Goal: Find specific page/section: Find specific page/section

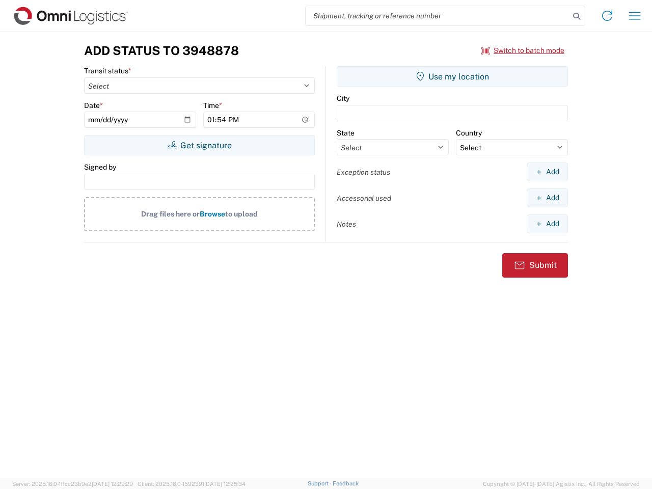
click at [438, 16] on input "search" at bounding box center [438, 15] width 264 height 19
click at [577, 16] on icon at bounding box center [577, 16] width 14 height 14
click at [607, 16] on icon at bounding box center [607, 16] width 16 height 16
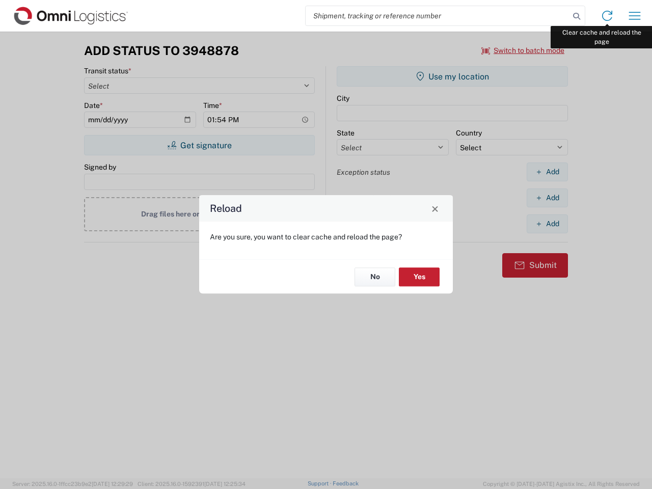
click at [635, 16] on div "Reload Are you sure, you want to clear cache and reload the page? No Yes" at bounding box center [326, 244] width 652 height 489
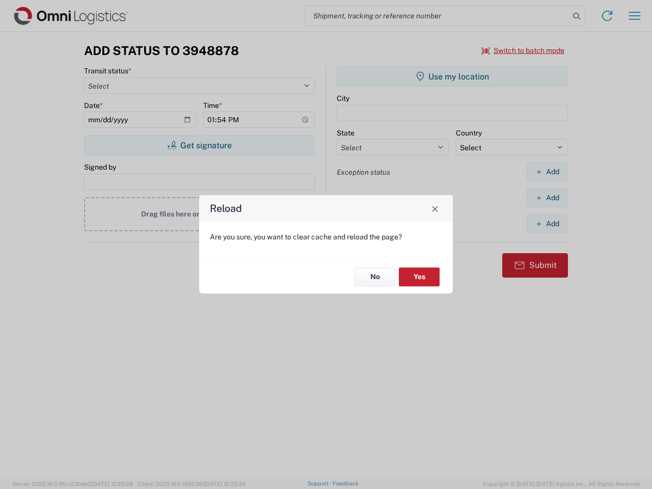
click at [523, 50] on div "Reload Are you sure, you want to clear cache and reload the page? No Yes" at bounding box center [326, 244] width 652 height 489
click at [199, 145] on div "Reload Are you sure, you want to clear cache and reload the page? No Yes" at bounding box center [326, 244] width 652 height 489
click at [452, 76] on div "Reload Are you sure, you want to clear cache and reload the page? No Yes" at bounding box center [326, 244] width 652 height 489
click at [547, 172] on div "Reload Are you sure, you want to clear cache and reload the page? No Yes" at bounding box center [326, 244] width 652 height 489
click at [547, 198] on div "Reload Are you sure, you want to clear cache and reload the page? No Yes" at bounding box center [326, 244] width 652 height 489
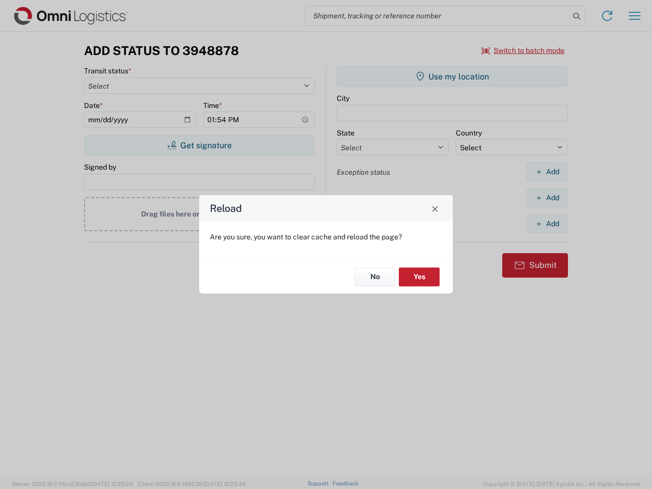
click at [547, 224] on div "Reload Are you sure, you want to clear cache and reload the page? No Yes" at bounding box center [326, 244] width 652 height 489
